Goal: Information Seeking & Learning: Learn about a topic

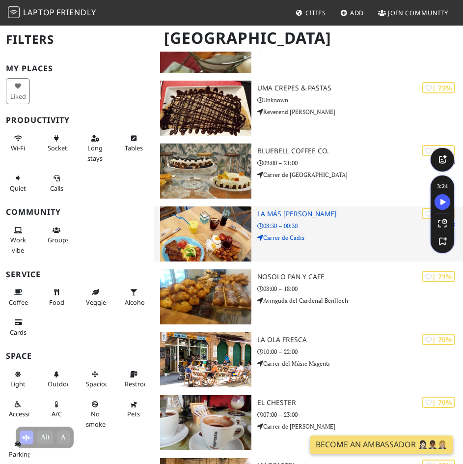
scroll to position [885, 0]
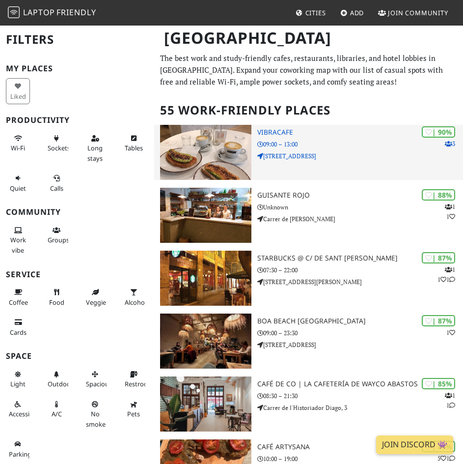
click at [225, 160] on img at bounding box center [205, 152] width 91 height 55
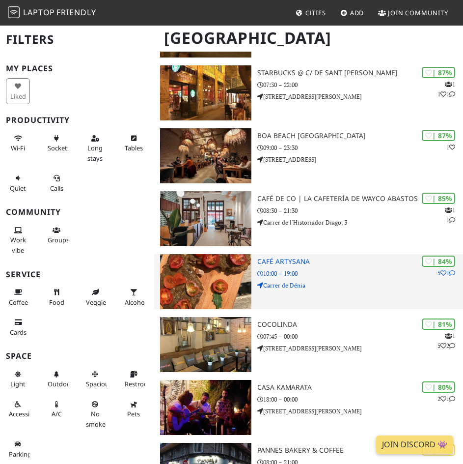
scroll to position [197, 0]
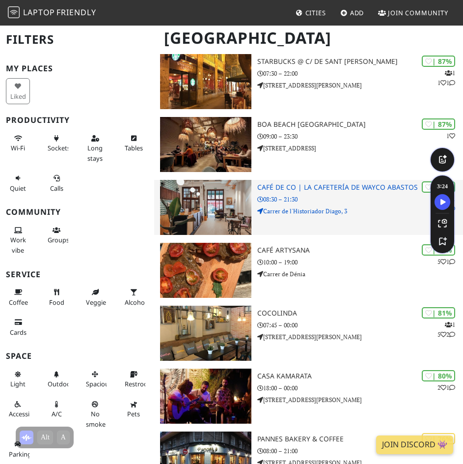
click at [207, 208] on img at bounding box center [205, 207] width 91 height 55
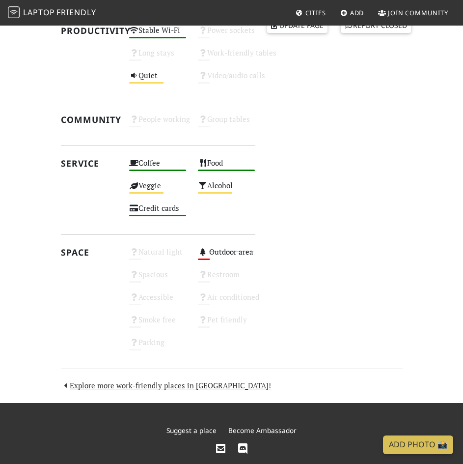
scroll to position [422, 0]
